Goal: Contribute content

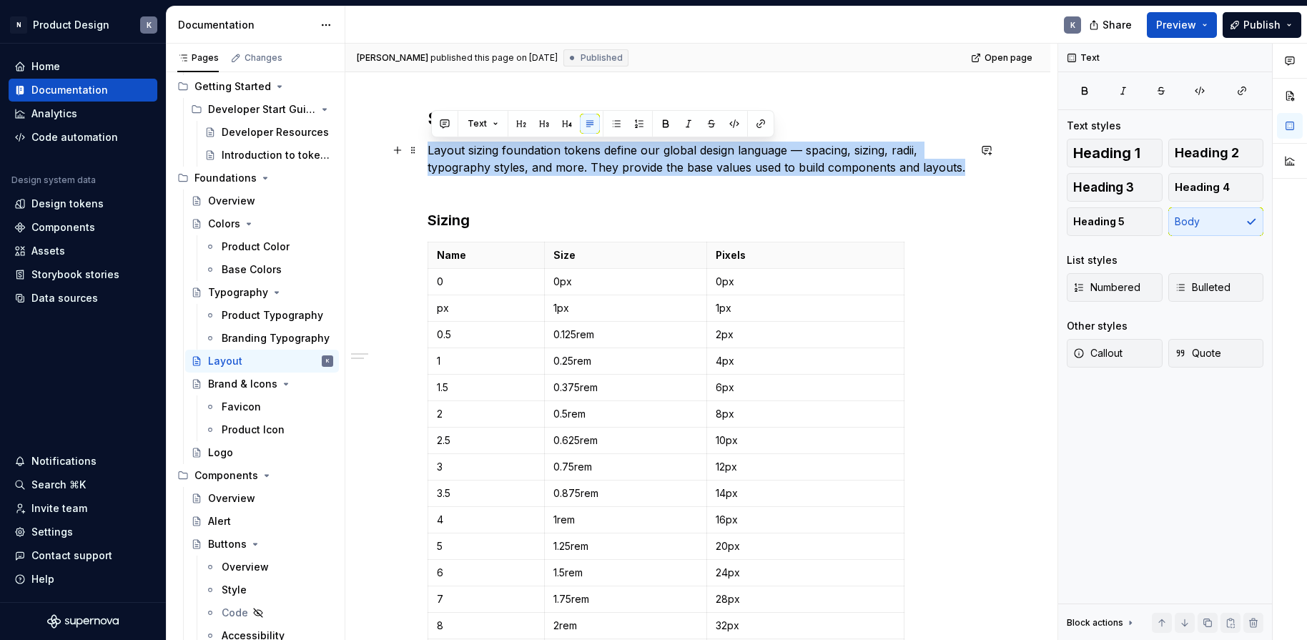
scroll to position [197, 0]
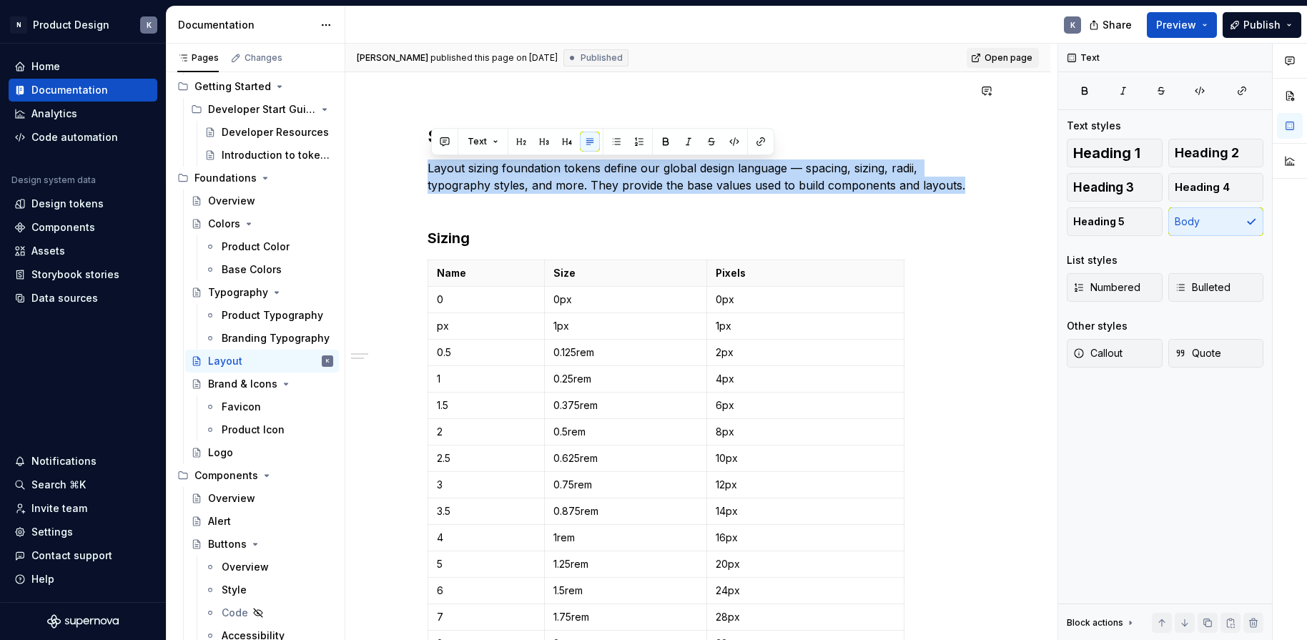
click at [994, 53] on link "Open page" at bounding box center [1003, 58] width 72 height 20
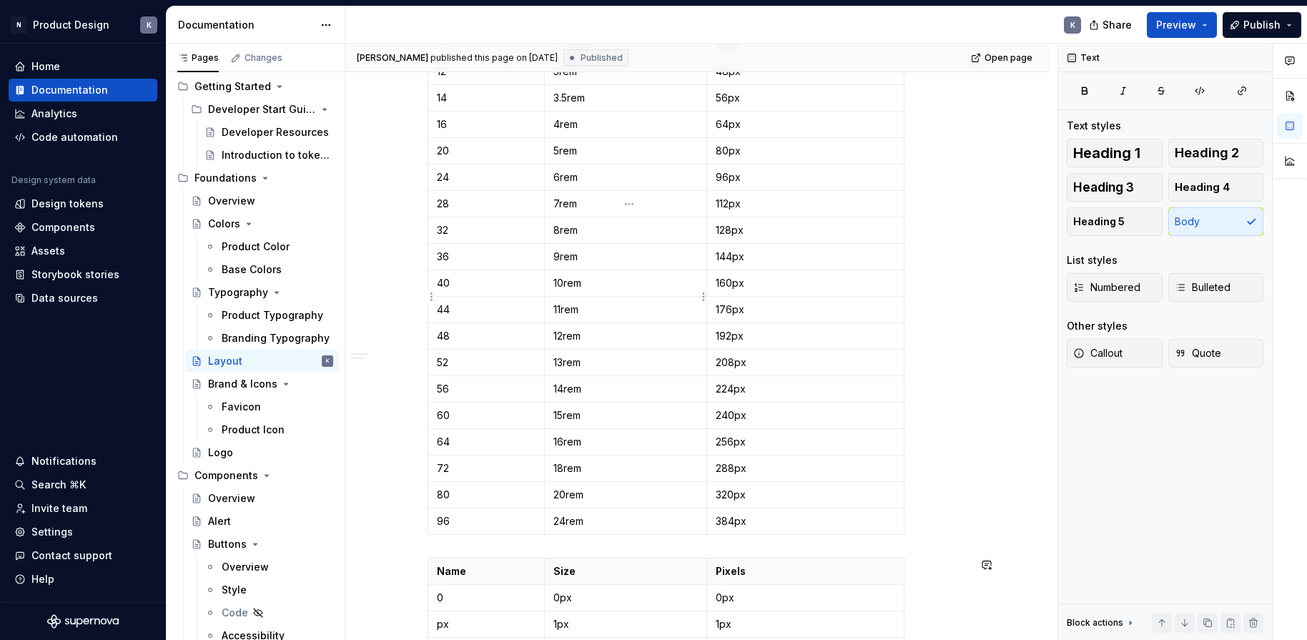
scroll to position [1228, 0]
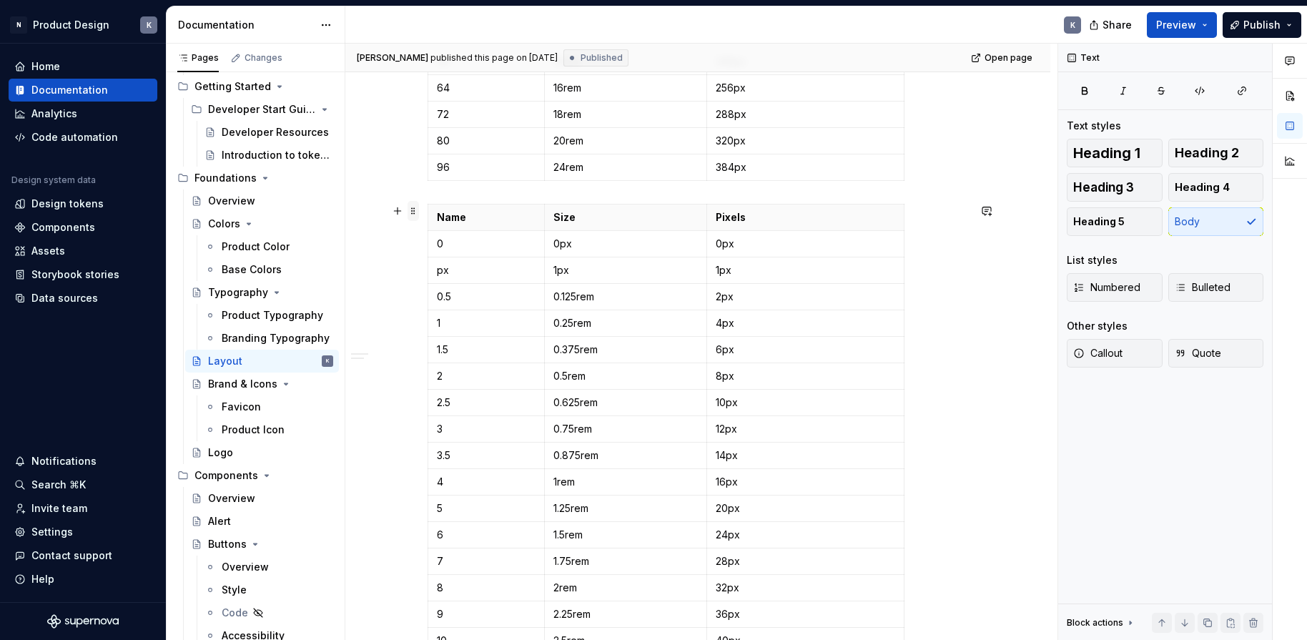
click at [417, 209] on span at bounding box center [412, 211] width 11 height 20
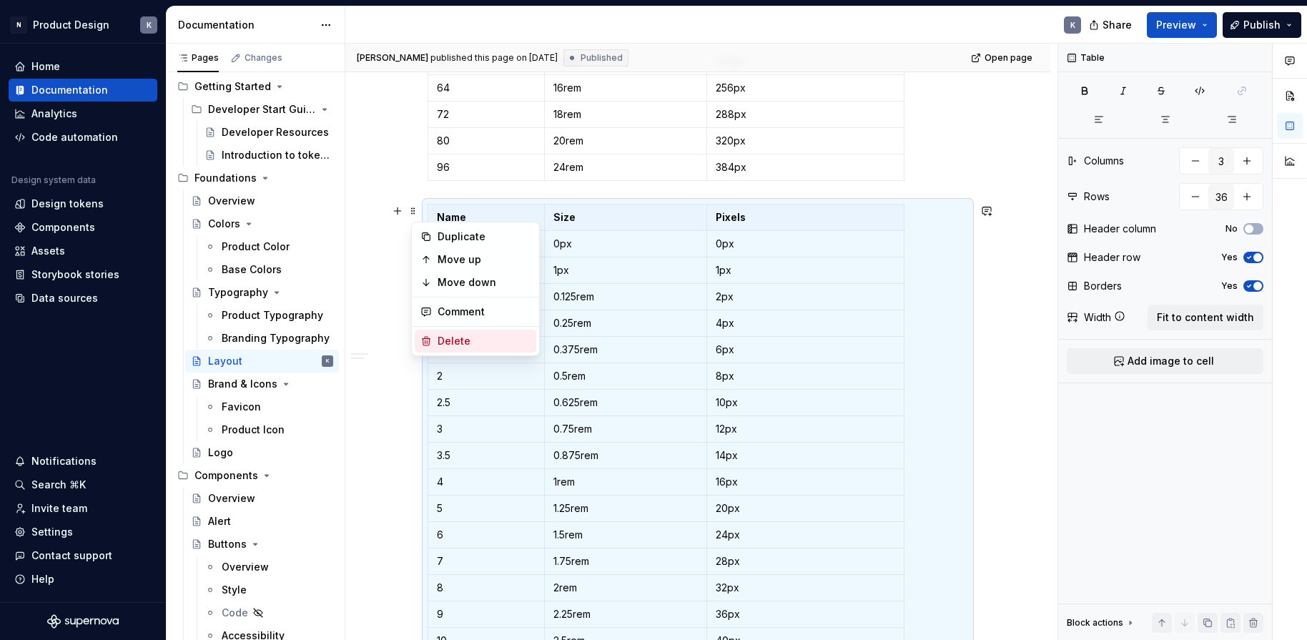
click at [481, 342] on div "Delete" at bounding box center [484, 341] width 93 height 14
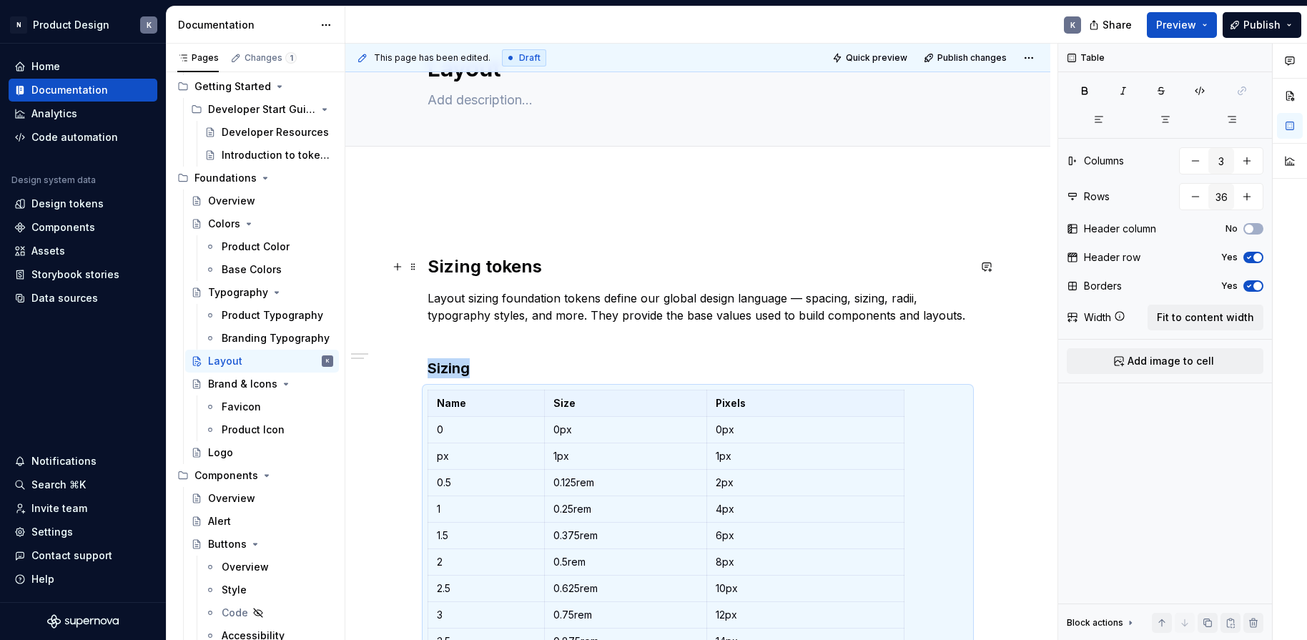
scroll to position [0, 0]
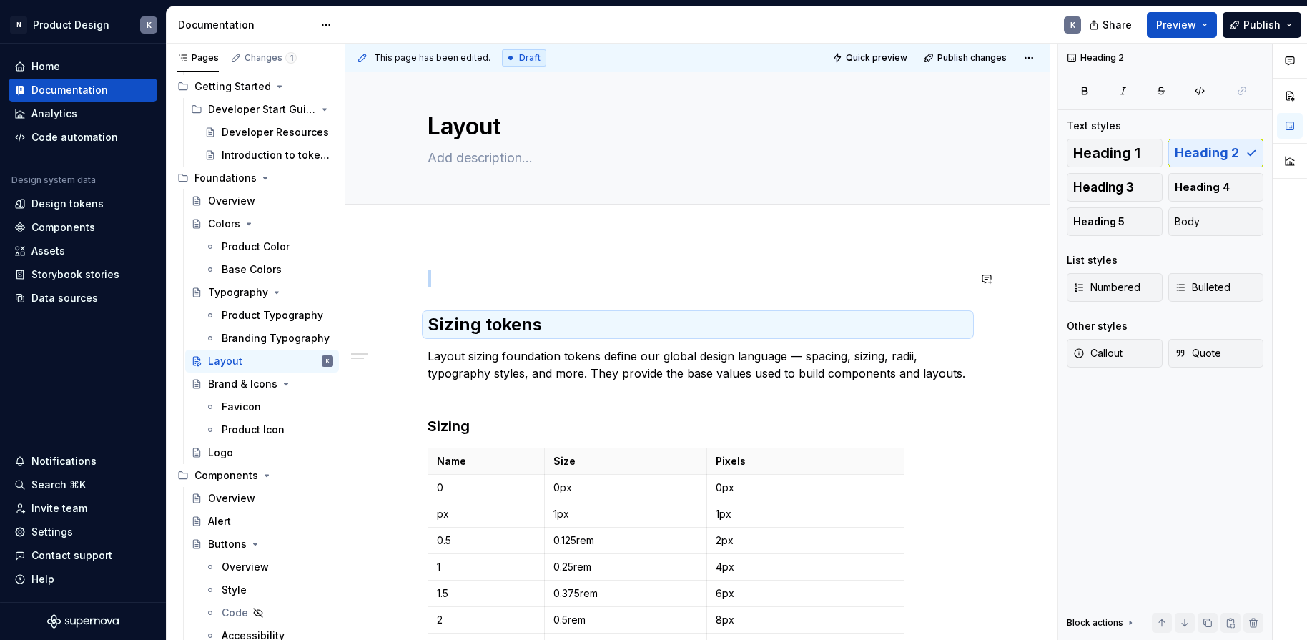
scroll to position [258, 0]
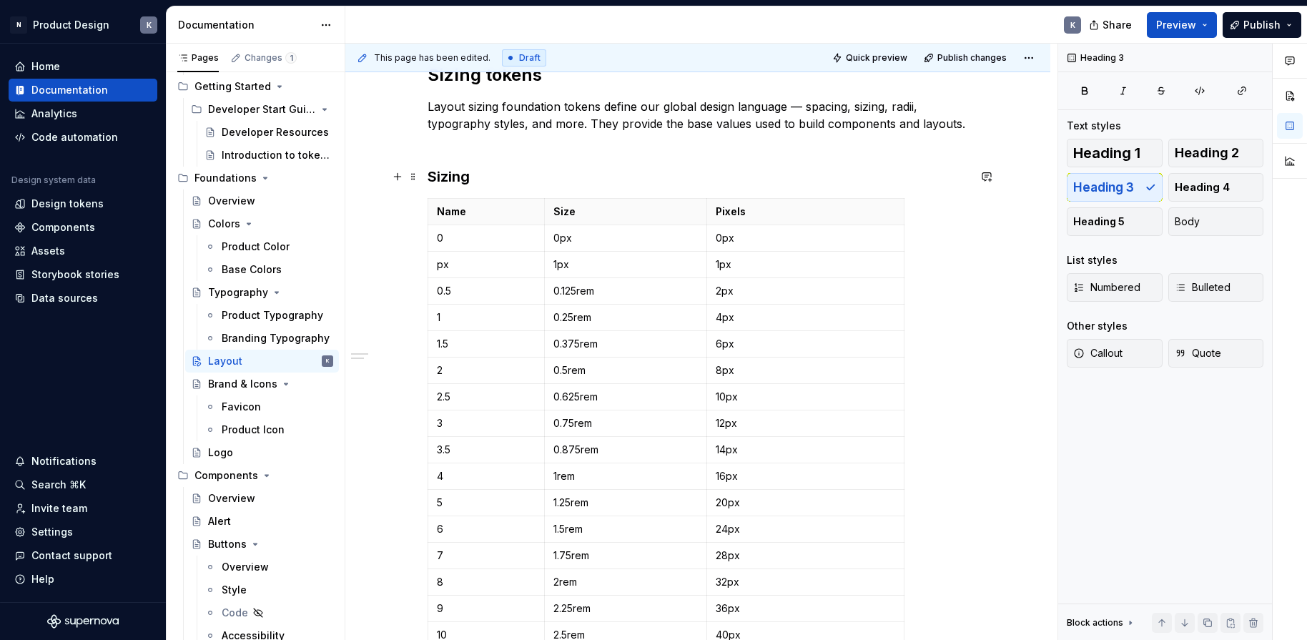
click at [958, 174] on h3 "Sizing" at bounding box center [698, 177] width 540 height 20
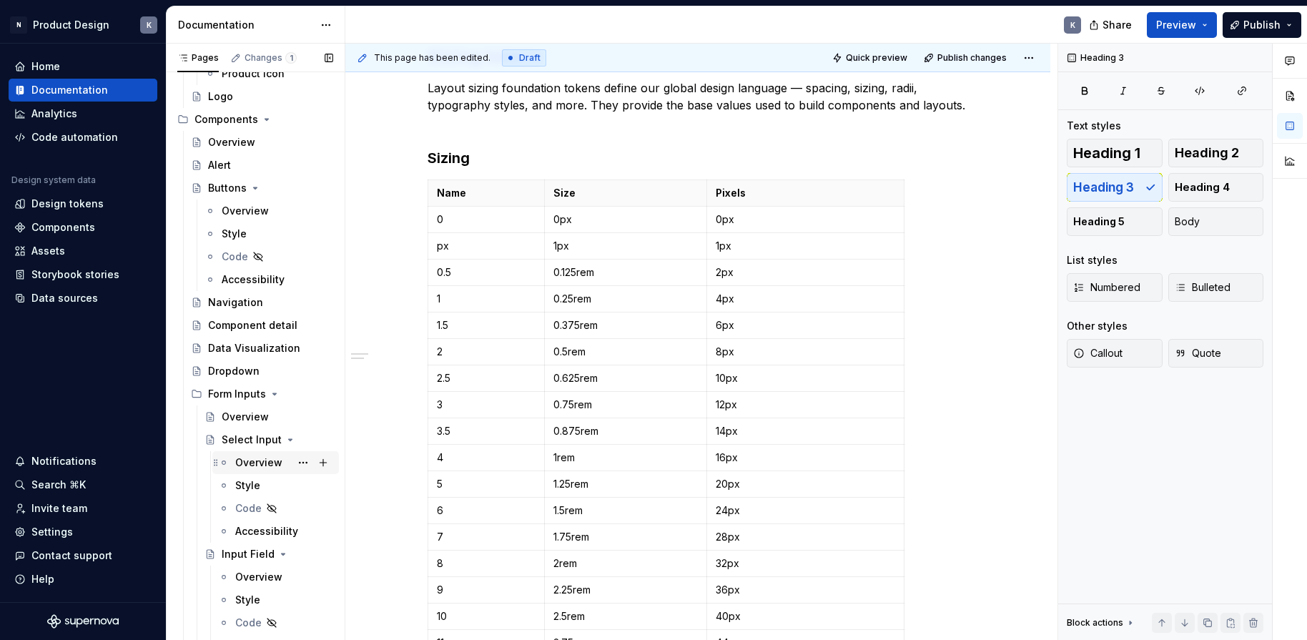
scroll to position [627, 0]
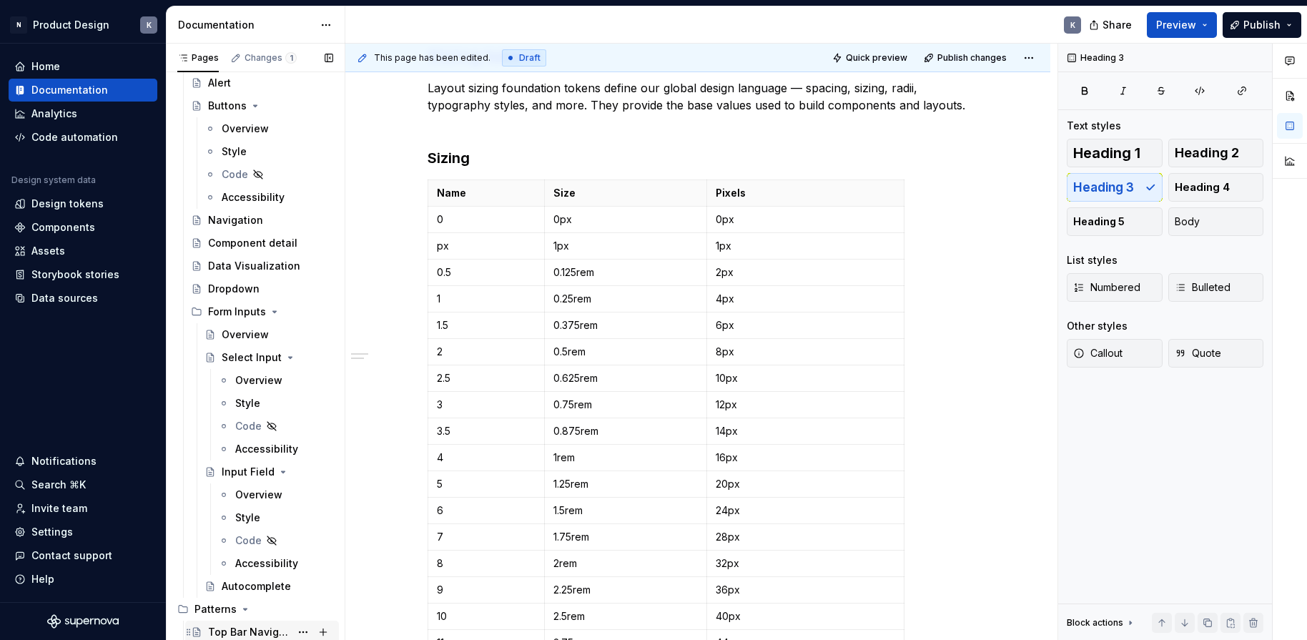
click at [265, 627] on div "Top Bar Navigation" at bounding box center [249, 632] width 82 height 14
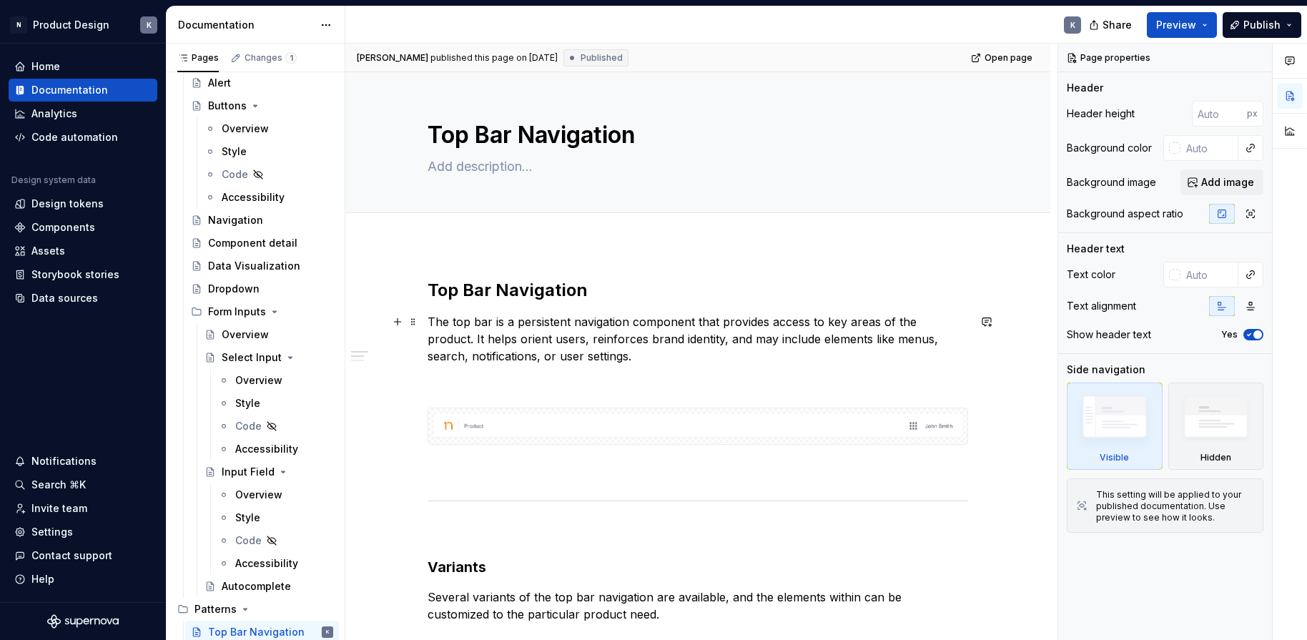
type textarea "*"
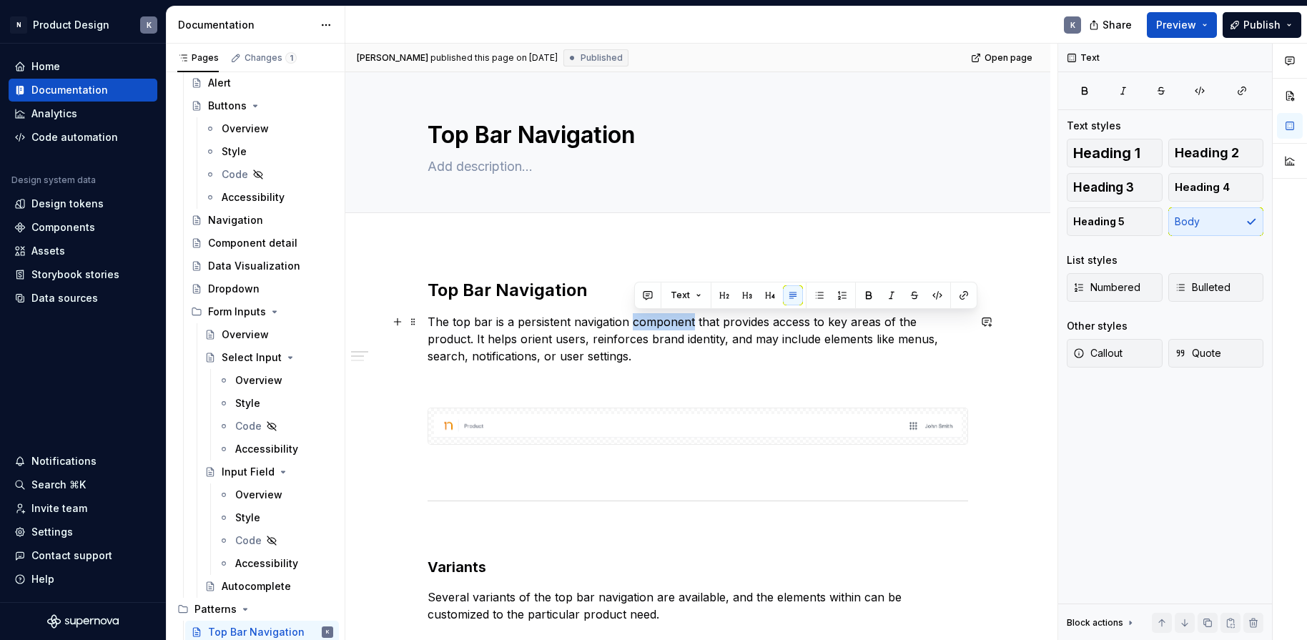
drag, startPoint x: 696, startPoint y: 320, endPoint x: 635, endPoint y: 325, distance: 61.7
click at [635, 325] on p "The top bar is a persistent navigation component that provides access to key ar…" at bounding box center [698, 338] width 540 height 51
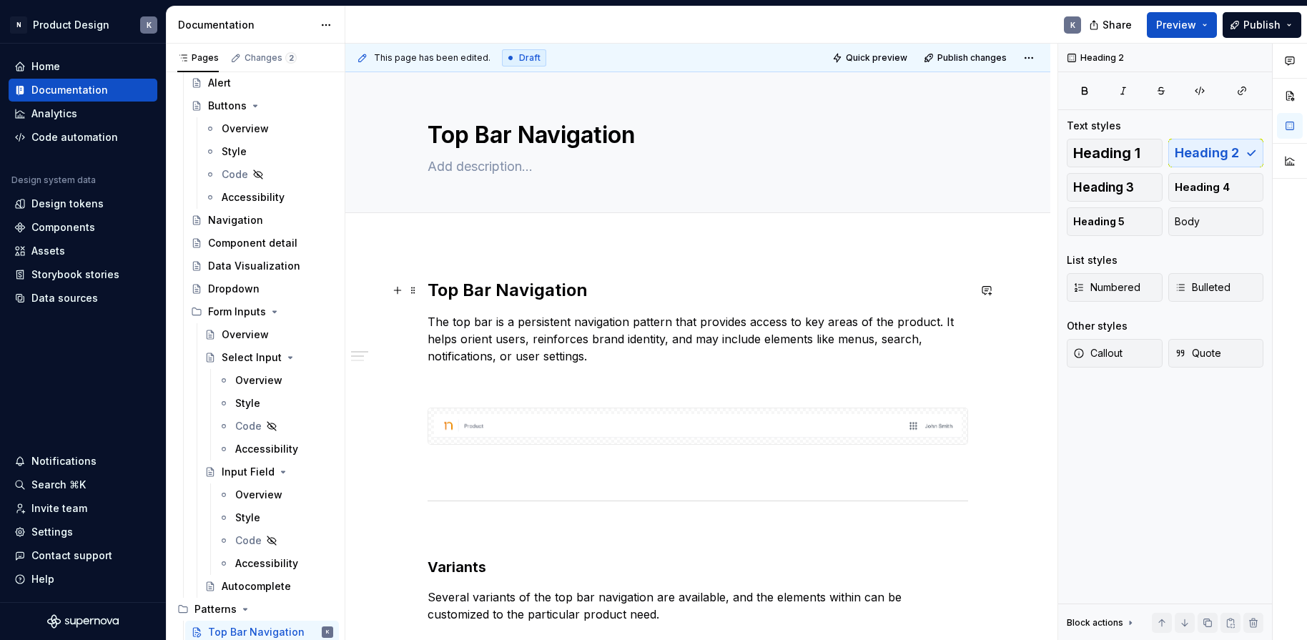
click at [688, 296] on h2 "Top Bar Navigation" at bounding box center [698, 290] width 540 height 23
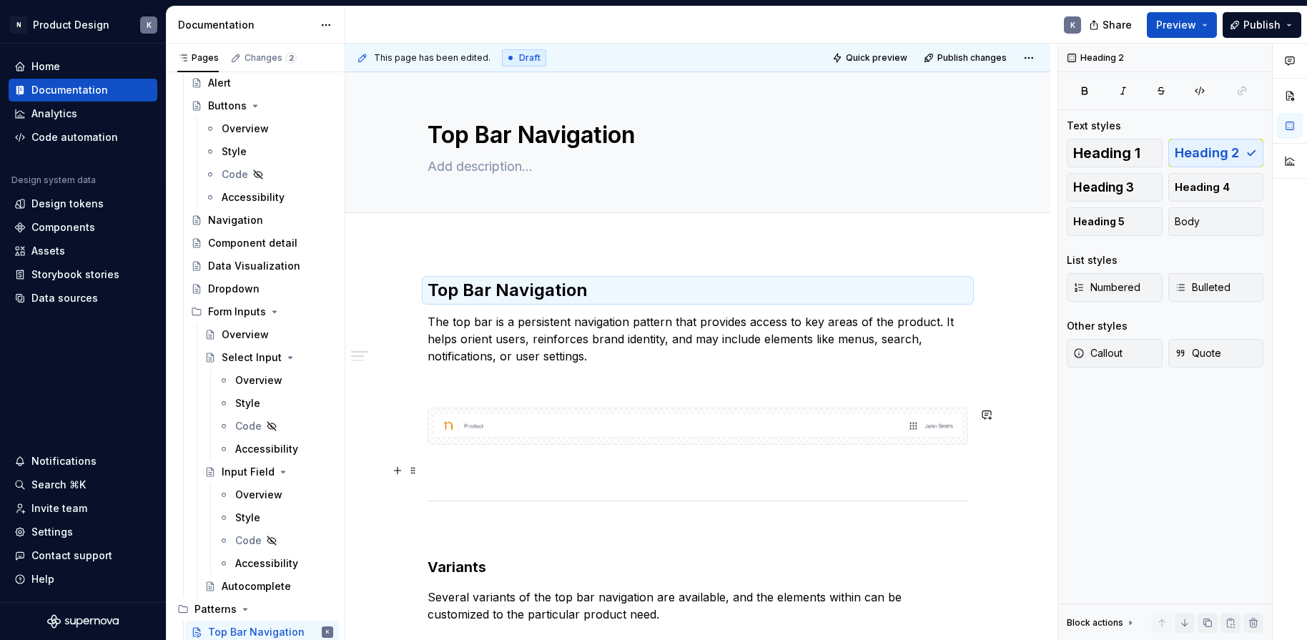
scroll to position [18, 0]
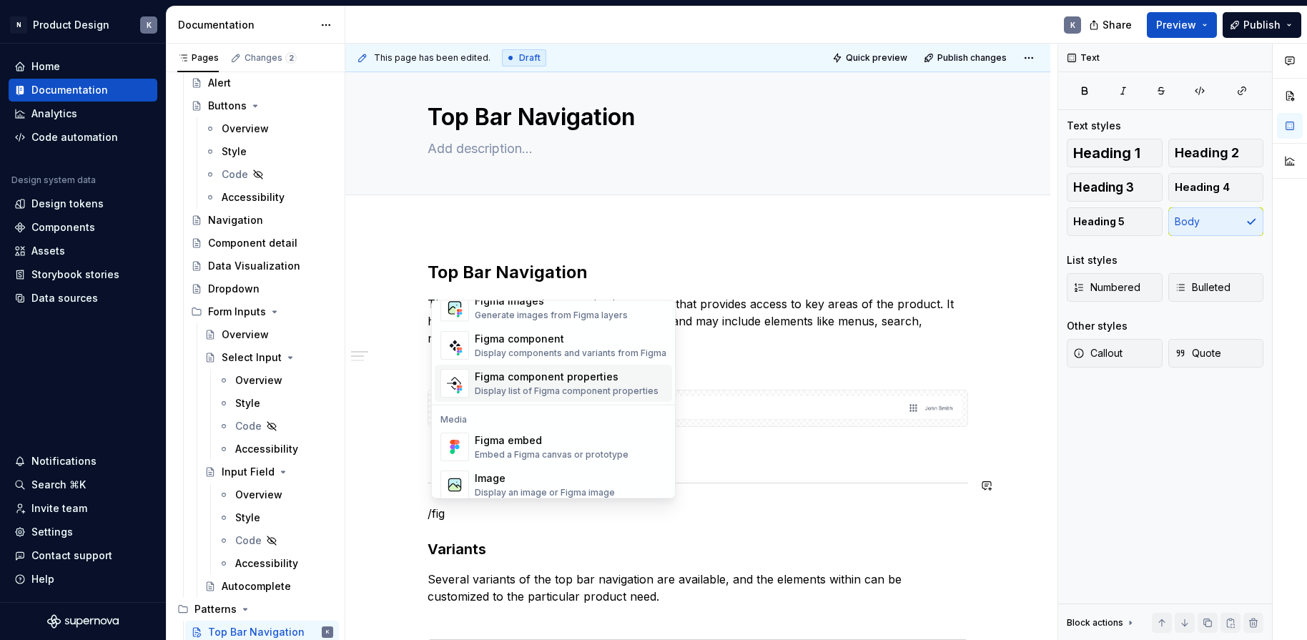
scroll to position [43, 0]
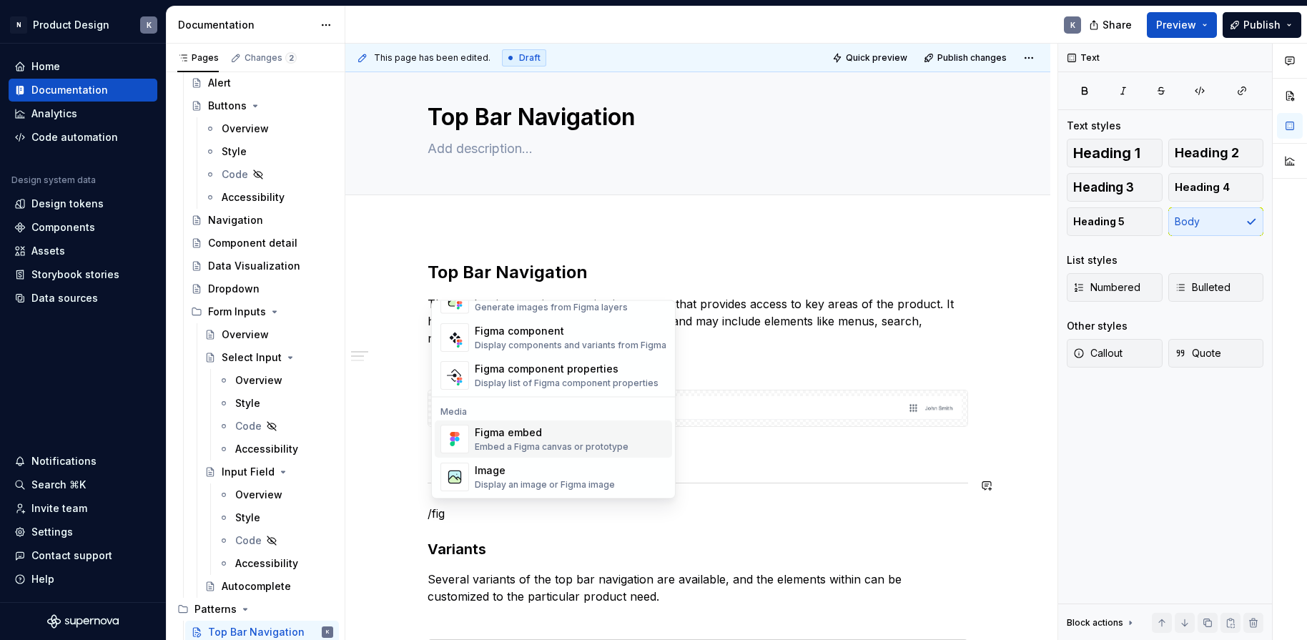
click at [582, 445] on div "Embed a Figma canvas or prototype" at bounding box center [552, 446] width 154 height 11
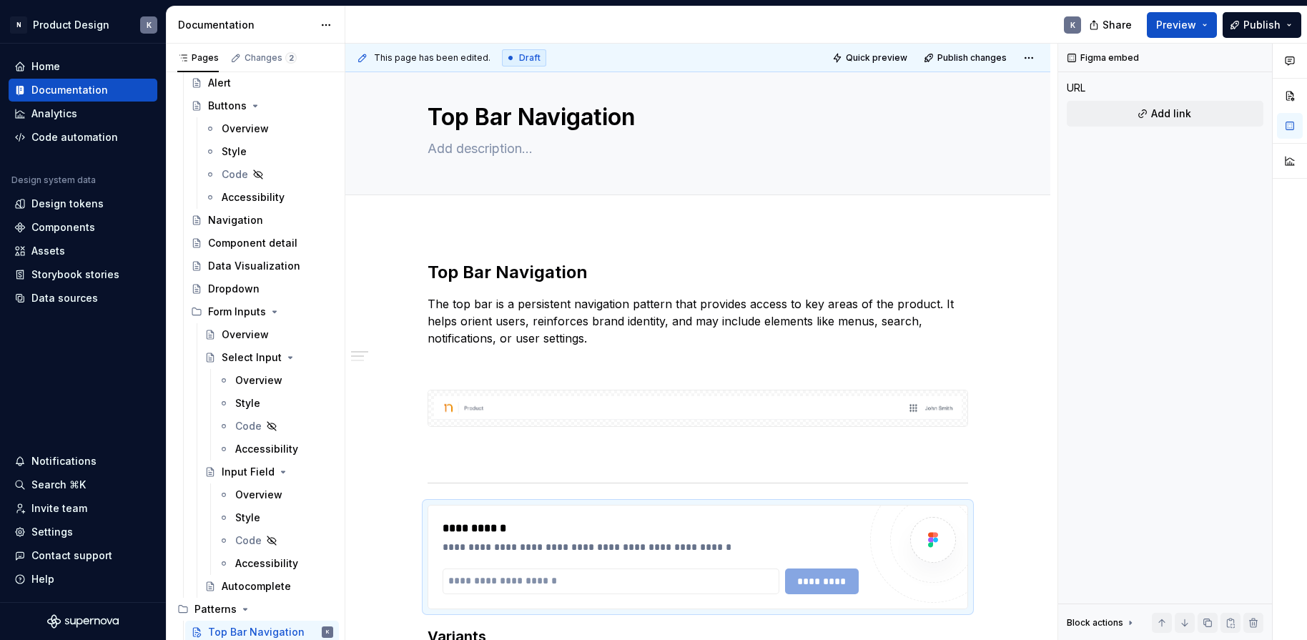
type textarea "*"
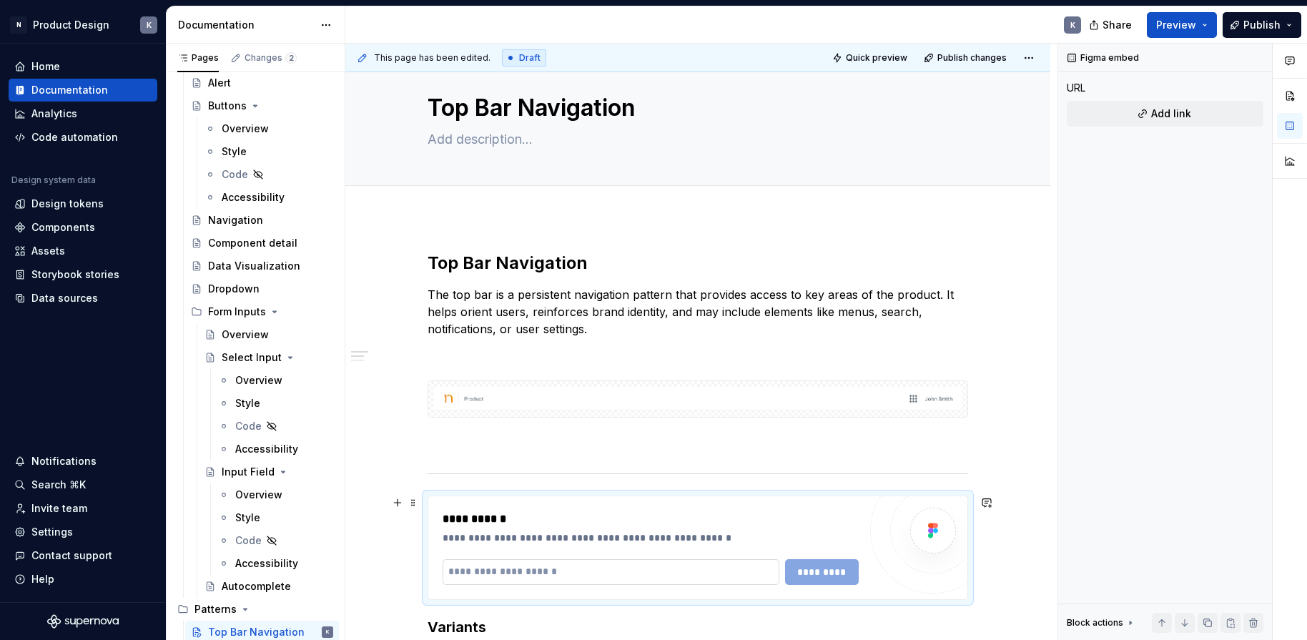
click at [595, 573] on input "text" at bounding box center [611, 572] width 337 height 26
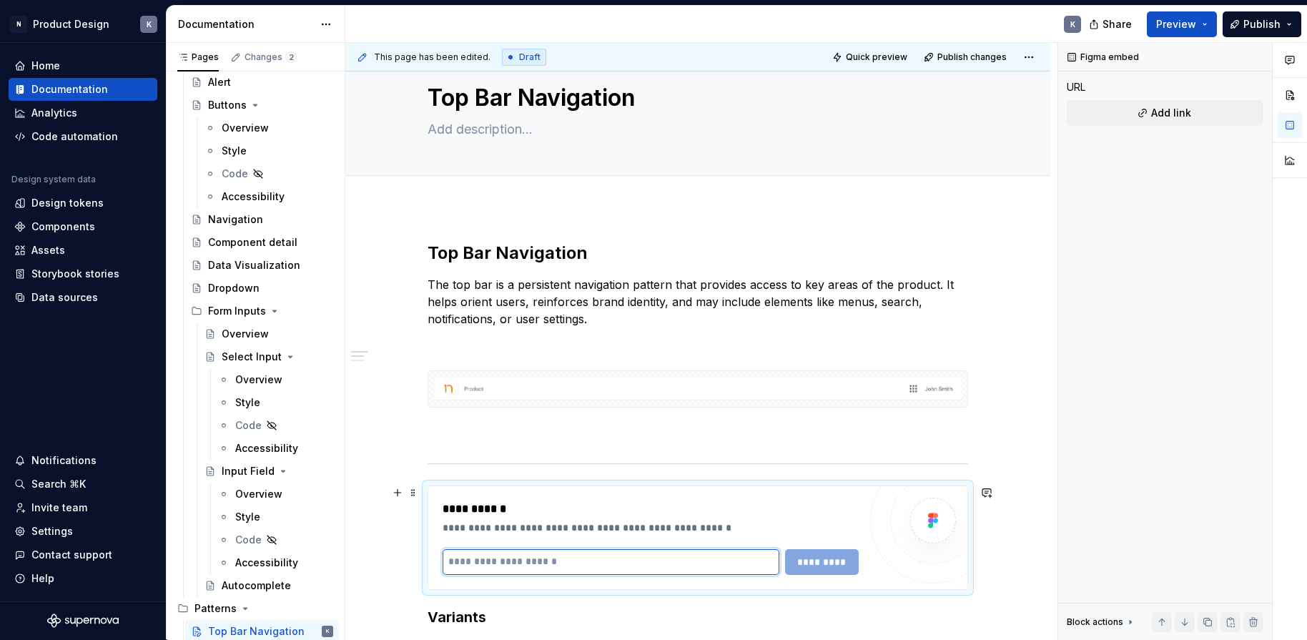
paste input "**********"
type input "**********"
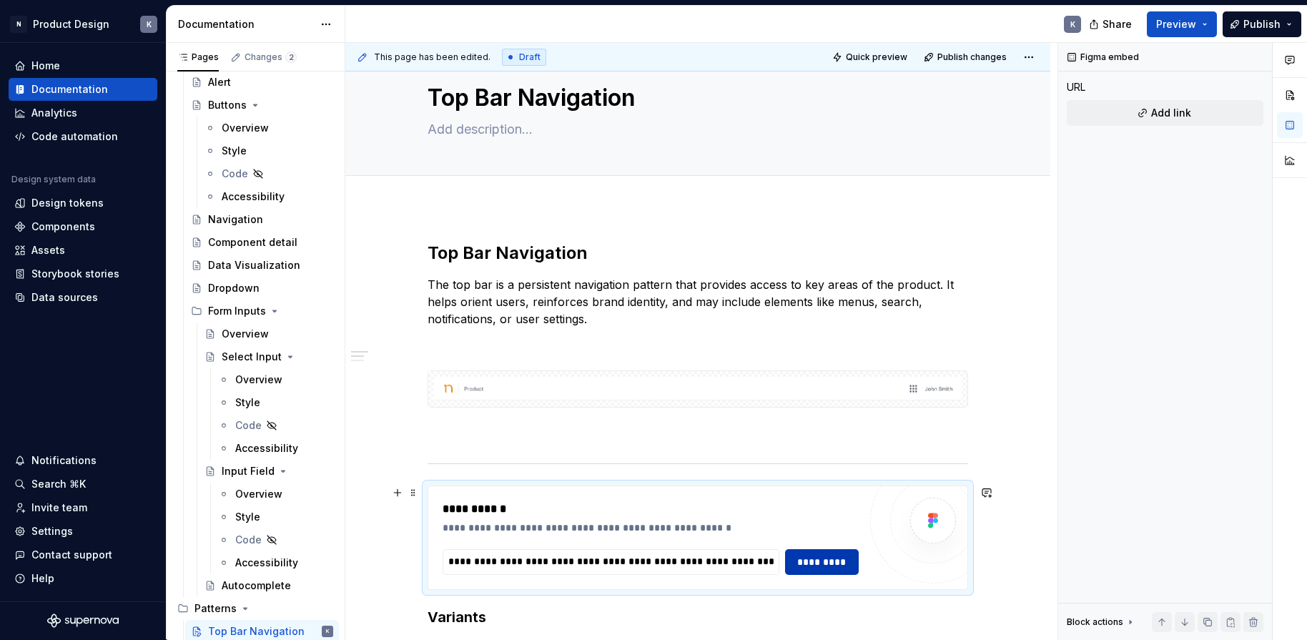
click at [819, 563] on span "*********" at bounding box center [822, 562] width 56 height 14
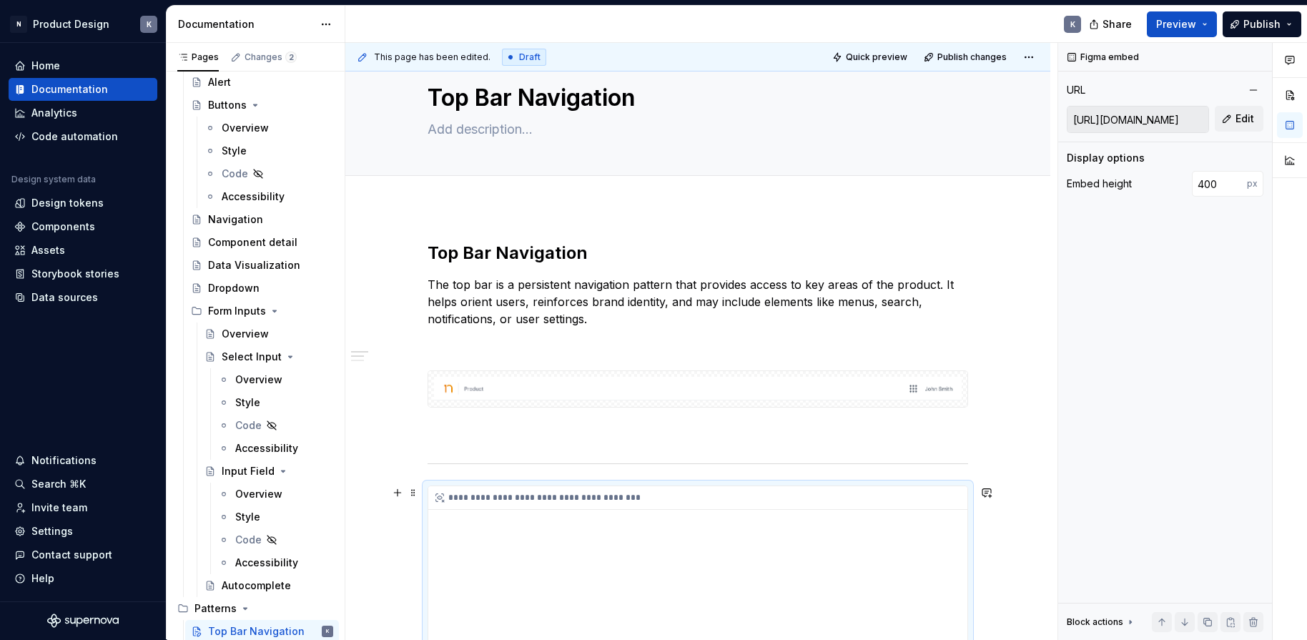
scroll to position [169, 0]
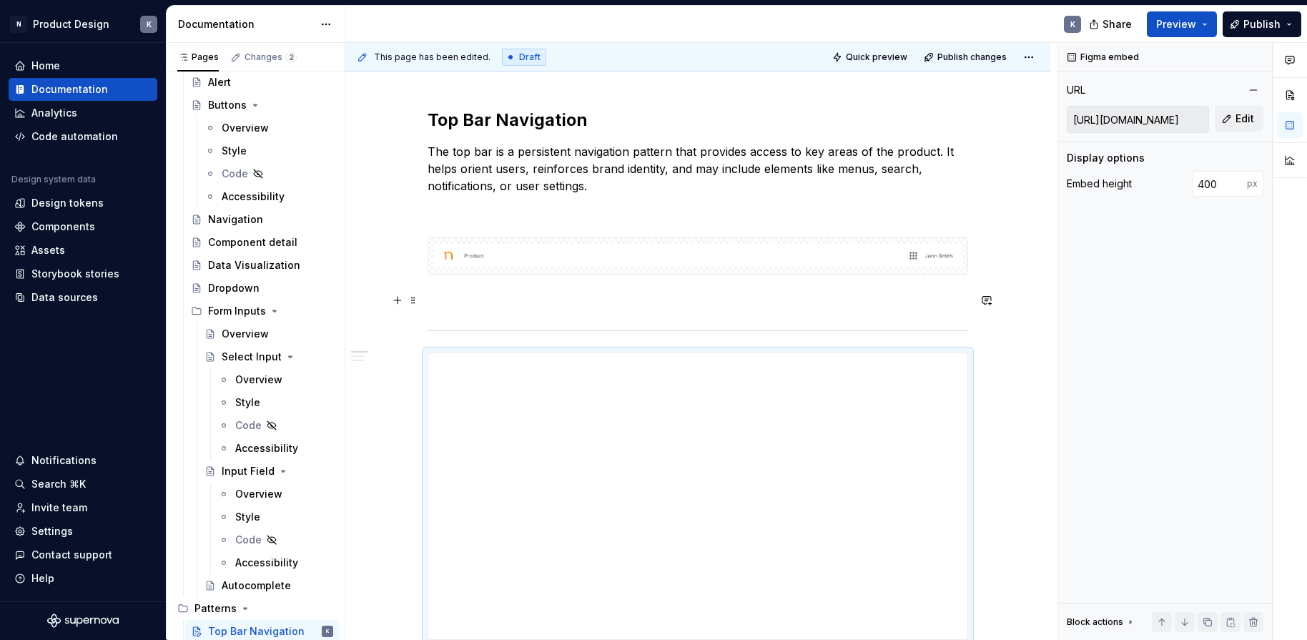
click at [825, 303] on p at bounding box center [698, 300] width 540 height 17
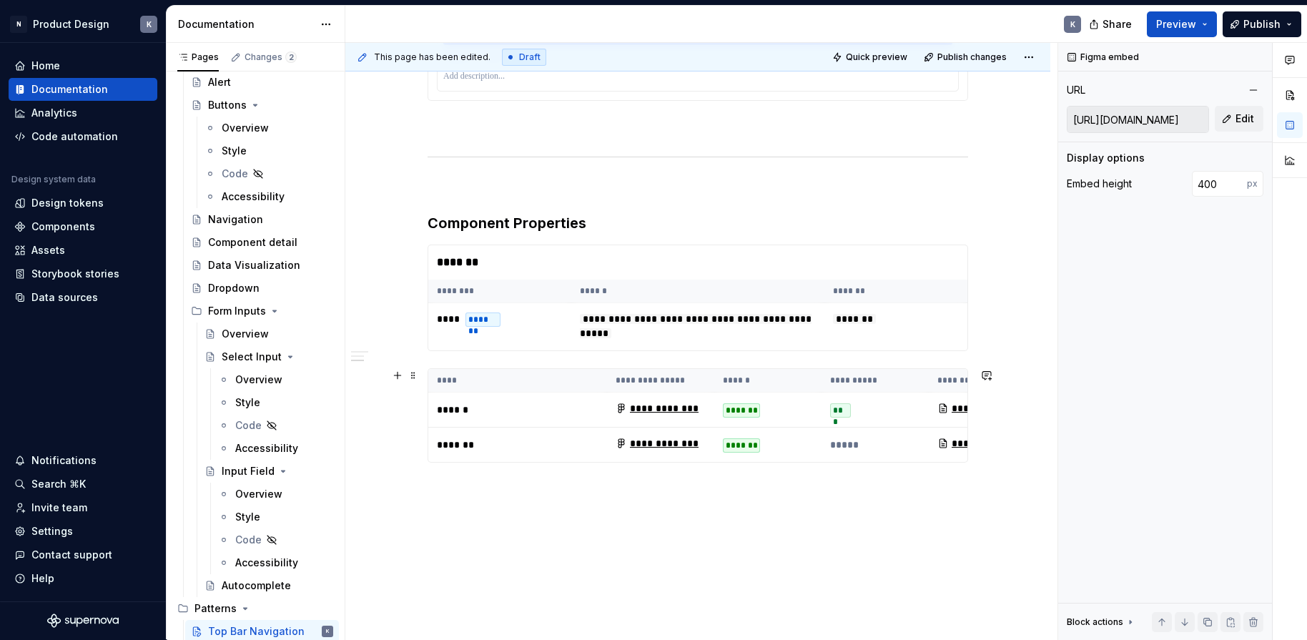
scroll to position [1367, 0]
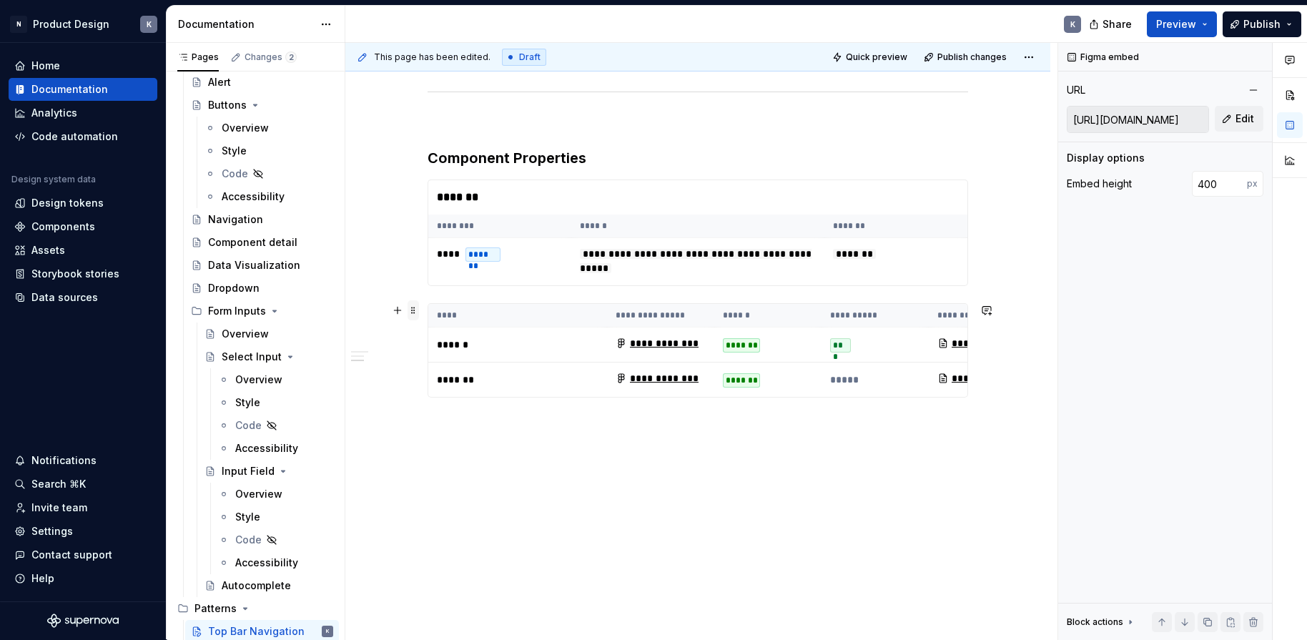
click at [417, 308] on span at bounding box center [412, 310] width 11 height 20
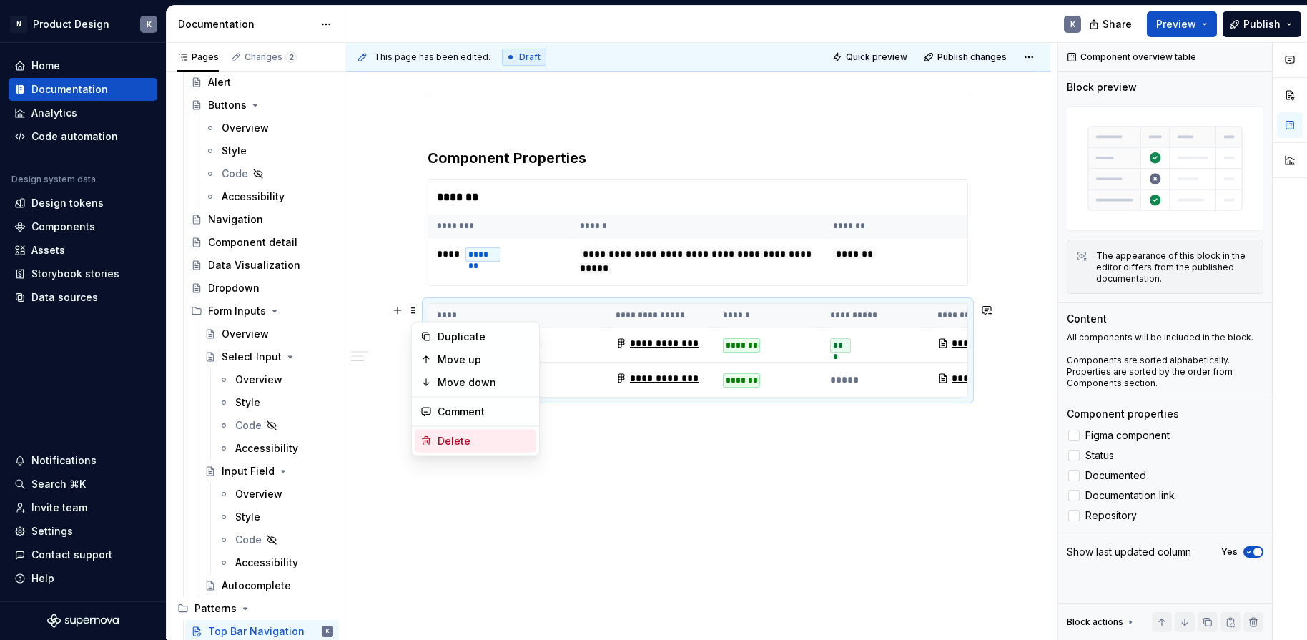
click at [448, 433] on div "Delete" at bounding box center [476, 441] width 122 height 23
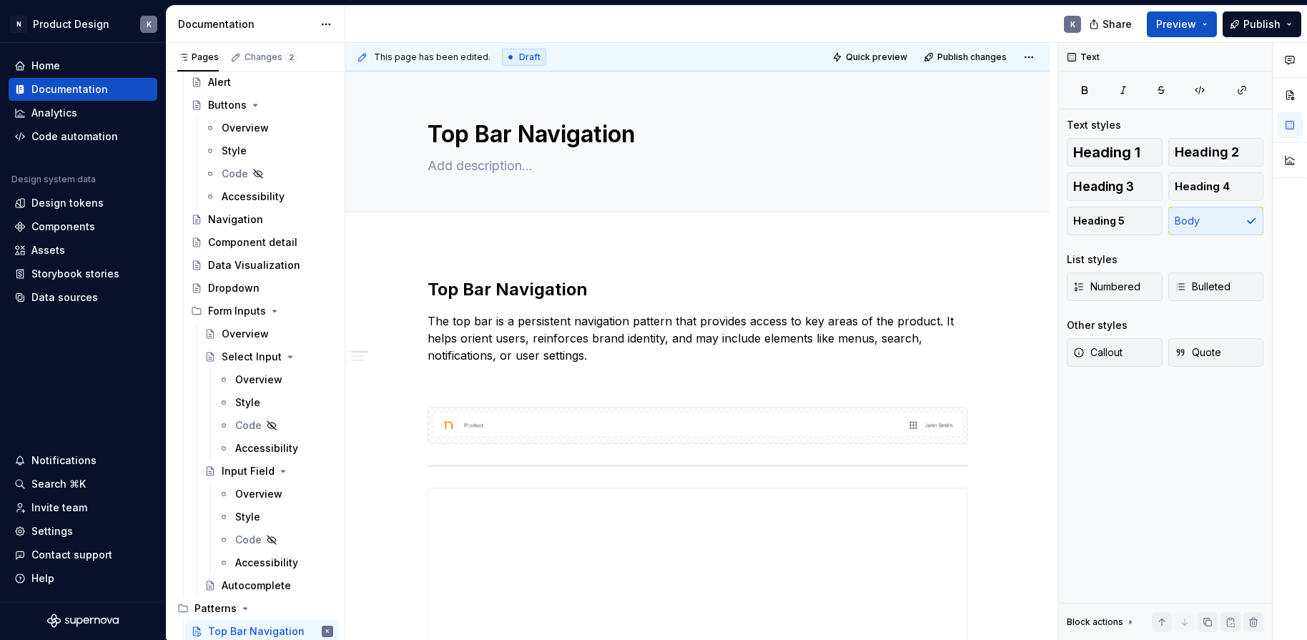
scroll to position [229, 0]
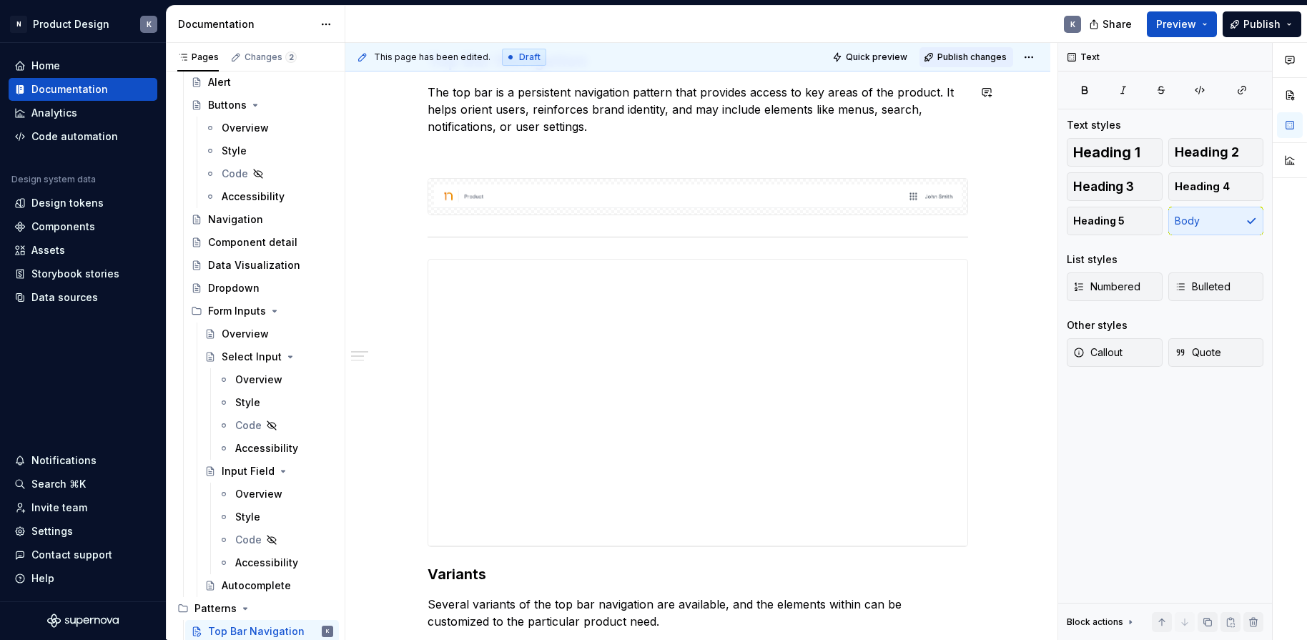
click at [994, 58] on span "Publish changes" at bounding box center [971, 56] width 69 height 11
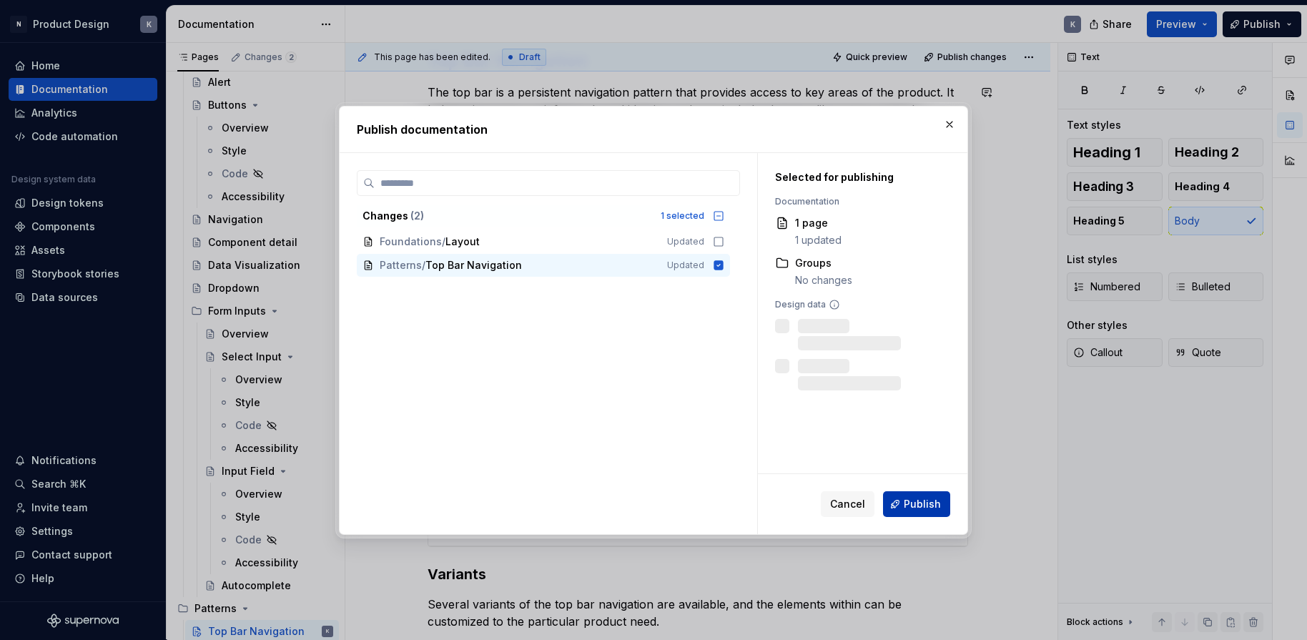
click at [904, 507] on button "Publish" at bounding box center [916, 504] width 67 height 26
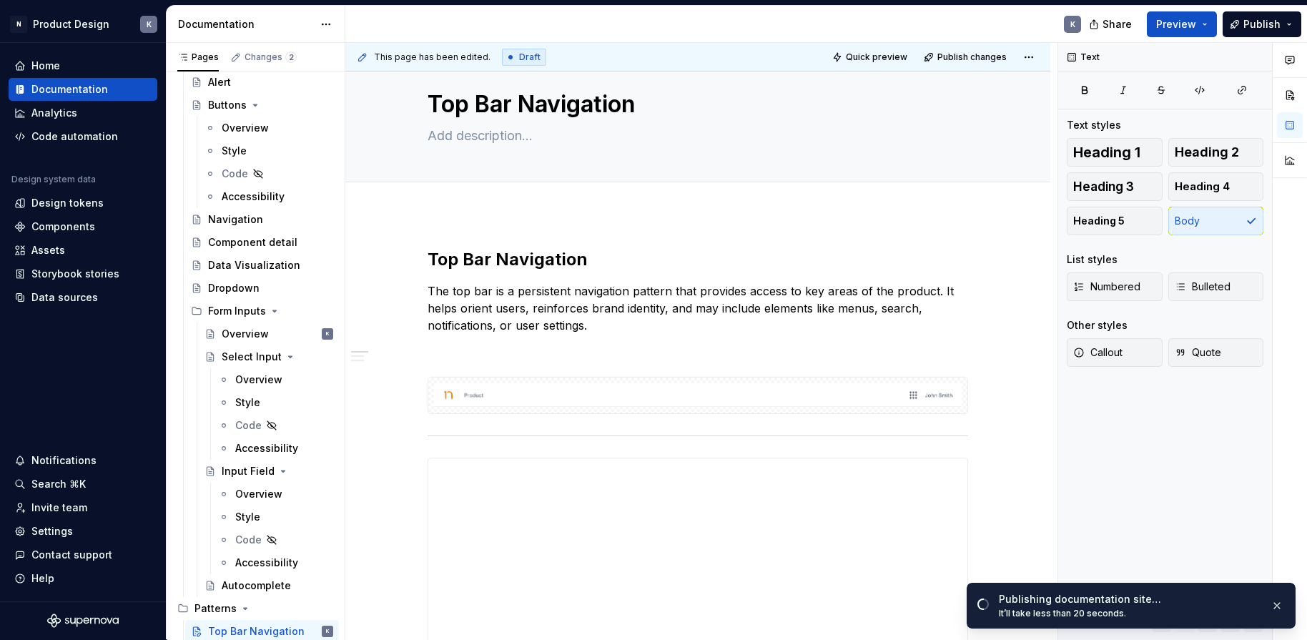
scroll to position [0, 0]
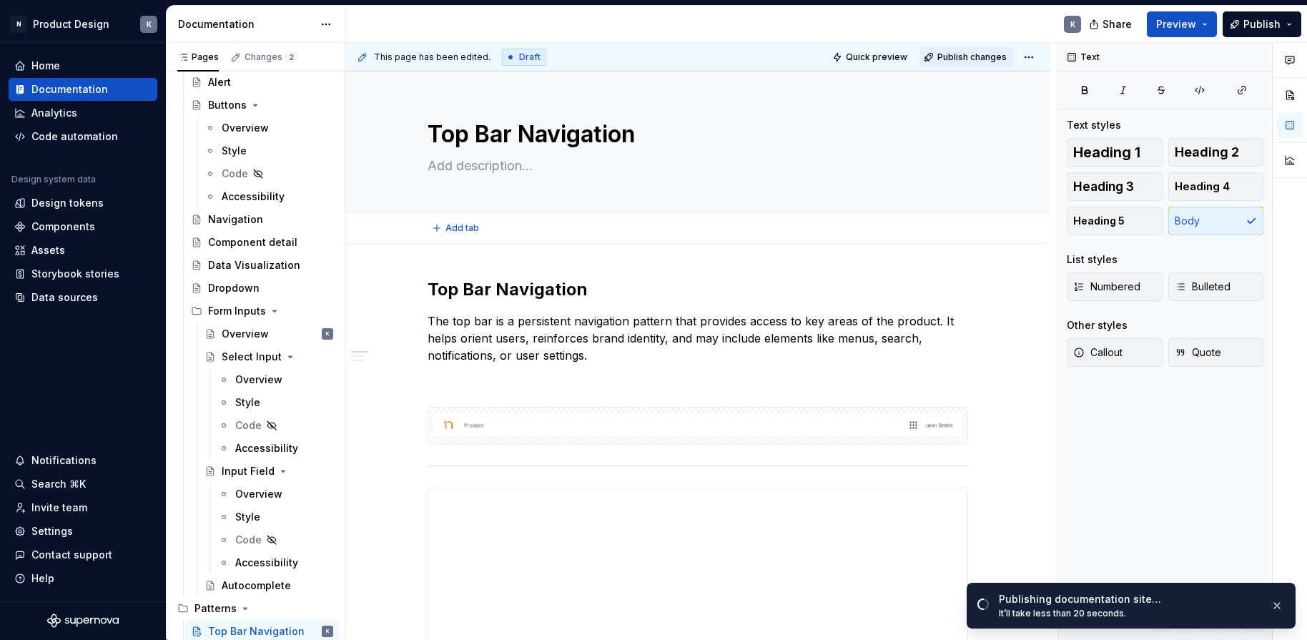
type textarea "*"
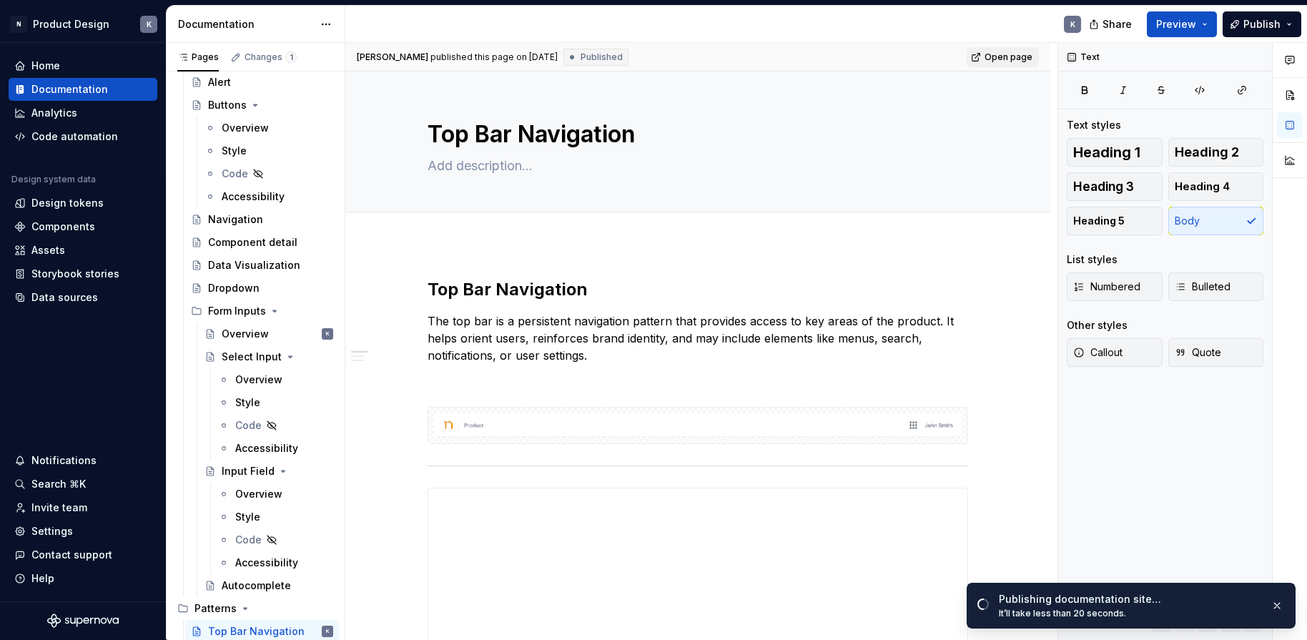
click at [985, 59] on link "Open page" at bounding box center [1003, 57] width 72 height 20
